Goal: Download file/media

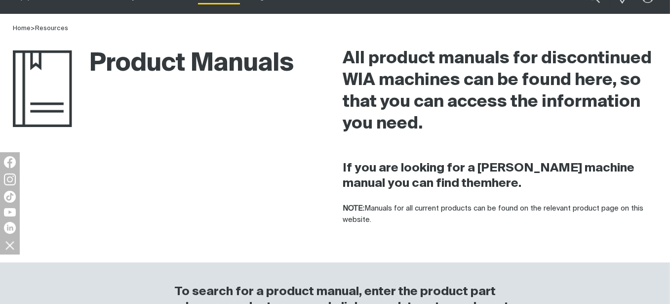
scroll to position [197, 0]
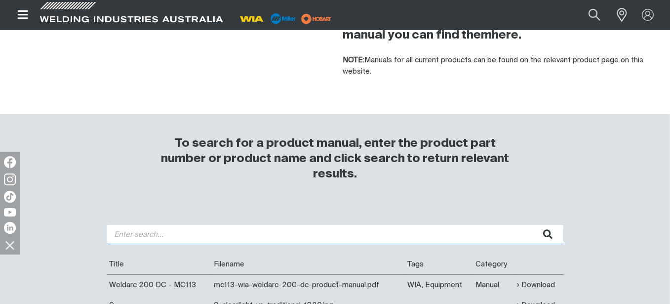
click at [313, 241] on input "search" at bounding box center [335, 234] width 457 height 19
click at [532, 225] on button "submit" at bounding box center [547, 234] width 31 height 19
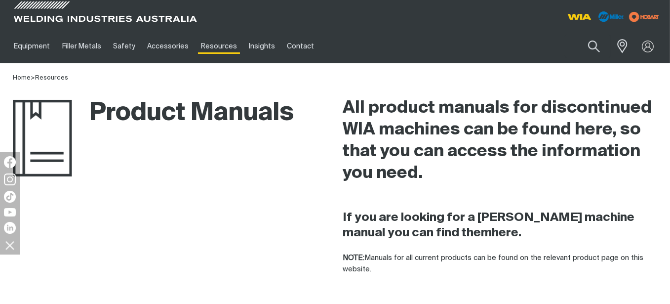
scroll to position [247, 0]
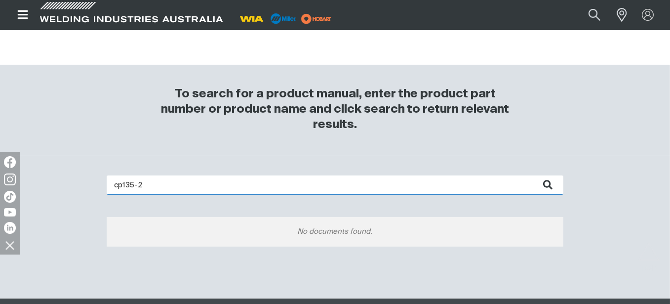
click at [181, 180] on input "cp135-2" at bounding box center [335, 184] width 457 height 19
type input "cp135"
click at [532, 175] on button "submit" at bounding box center [547, 184] width 31 height 19
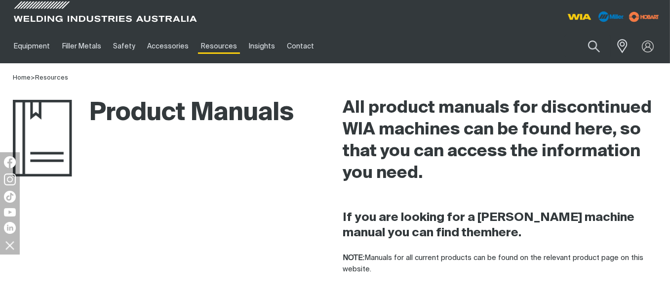
scroll to position [247, 0]
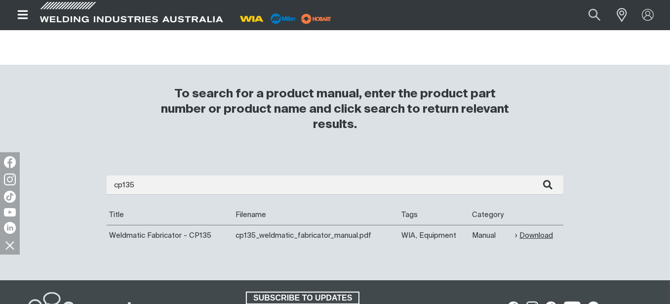
click at [532, 236] on link "Download" at bounding box center [534, 235] width 38 height 11
